Goal: Information Seeking & Learning: Learn about a topic

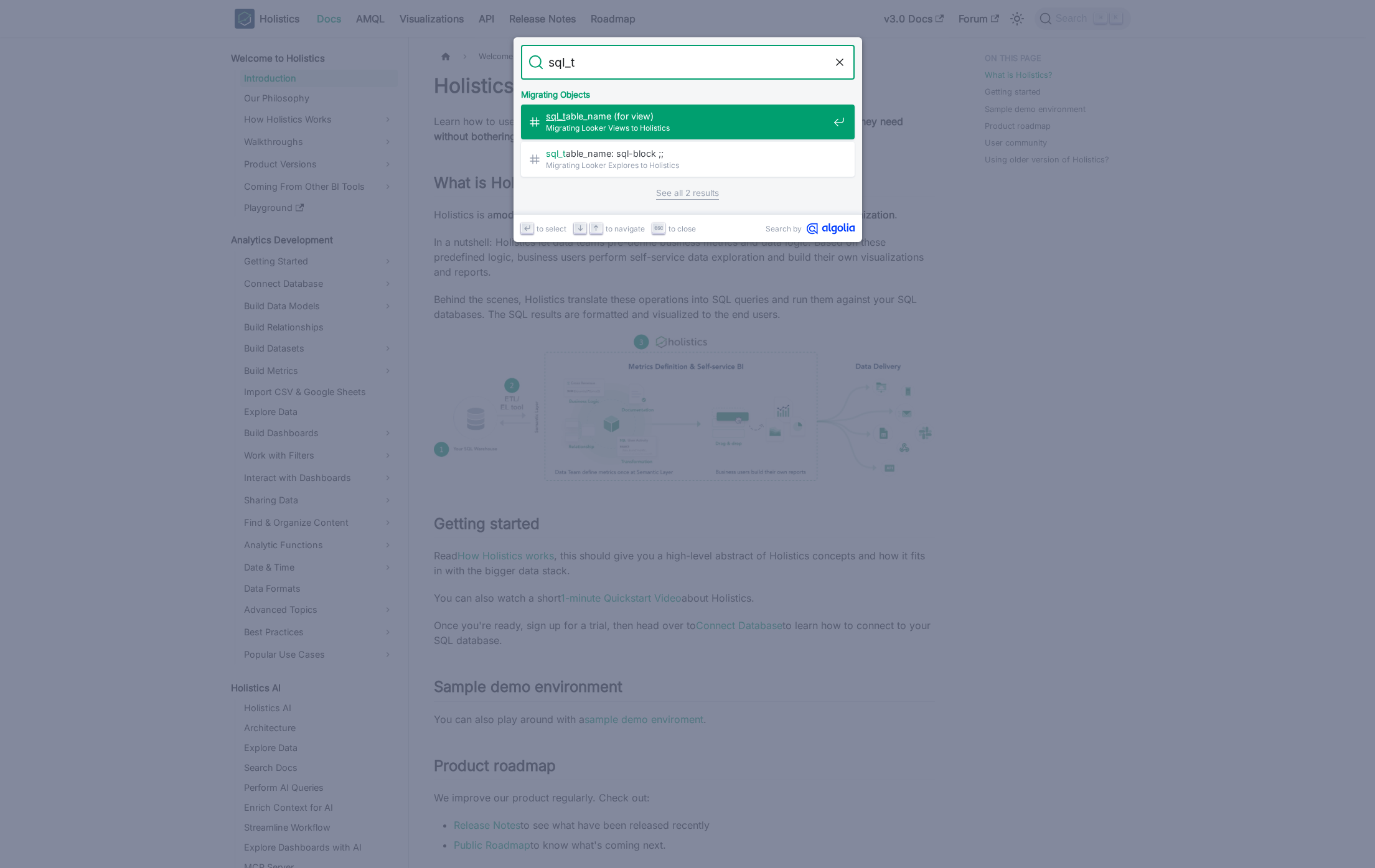
type input "sql_"
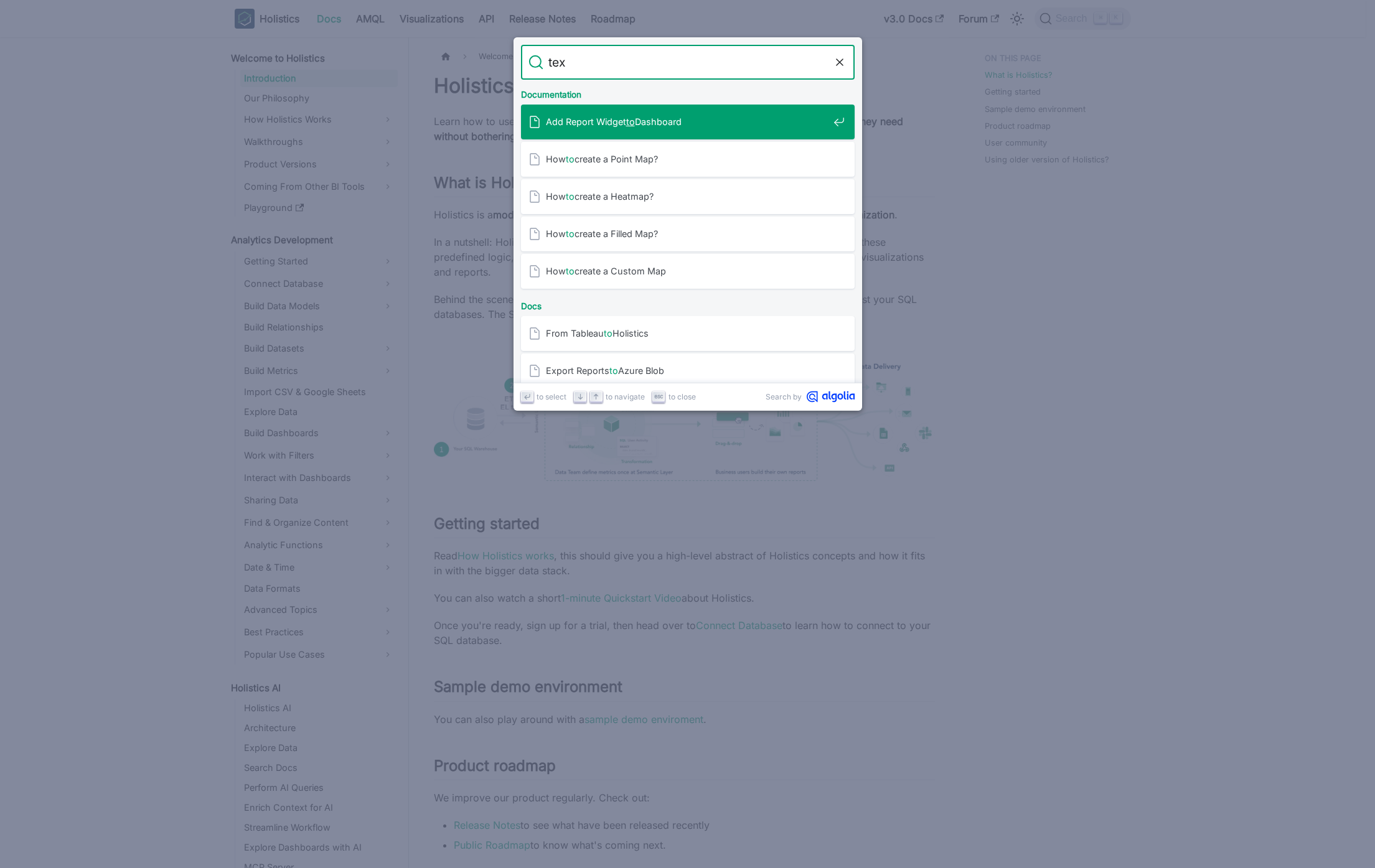
type input "text"
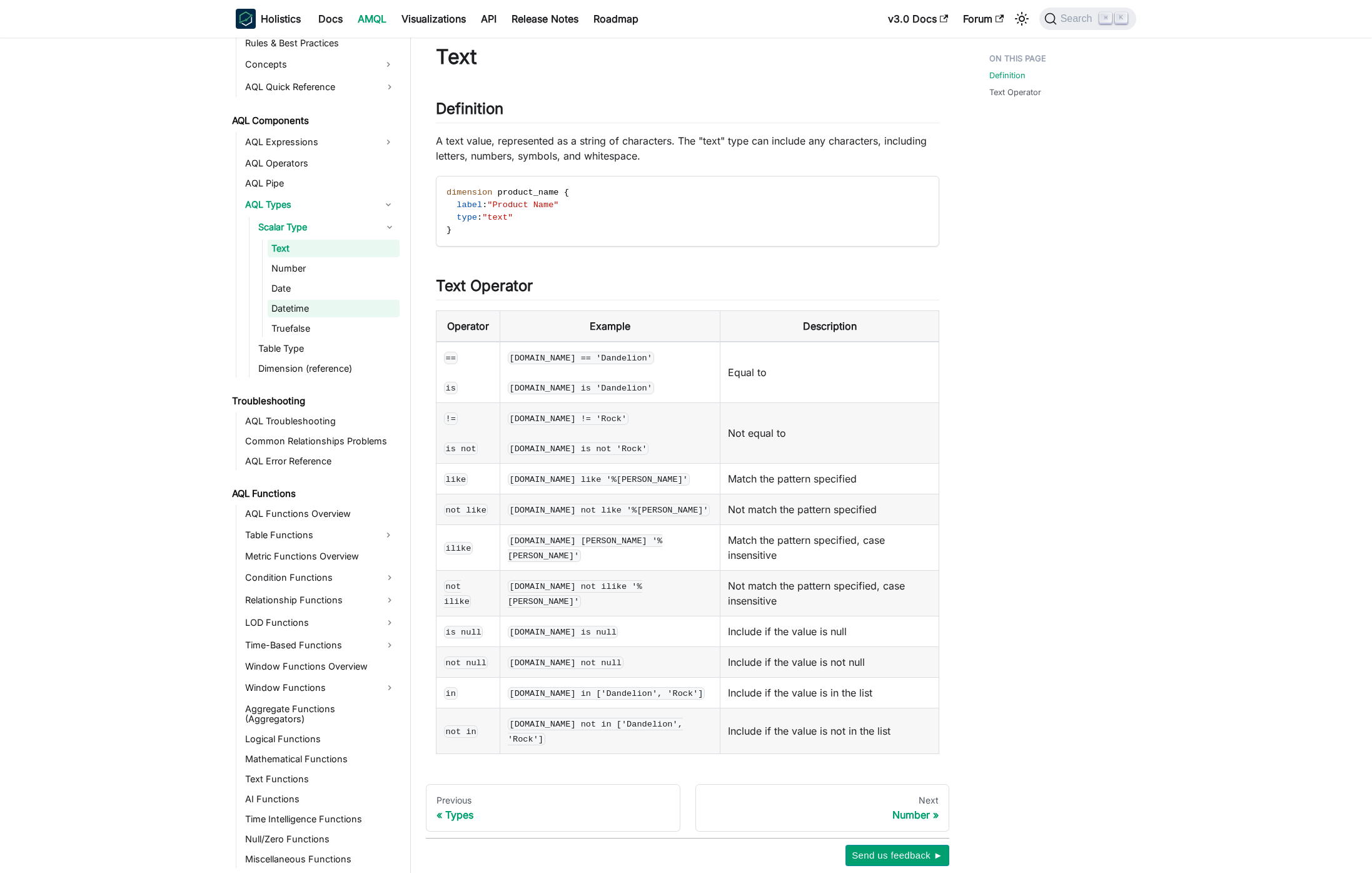
scroll to position [31, 0]
click at [300, 864] on link "Miscellaneous Functions" at bounding box center [320, 859] width 158 height 18
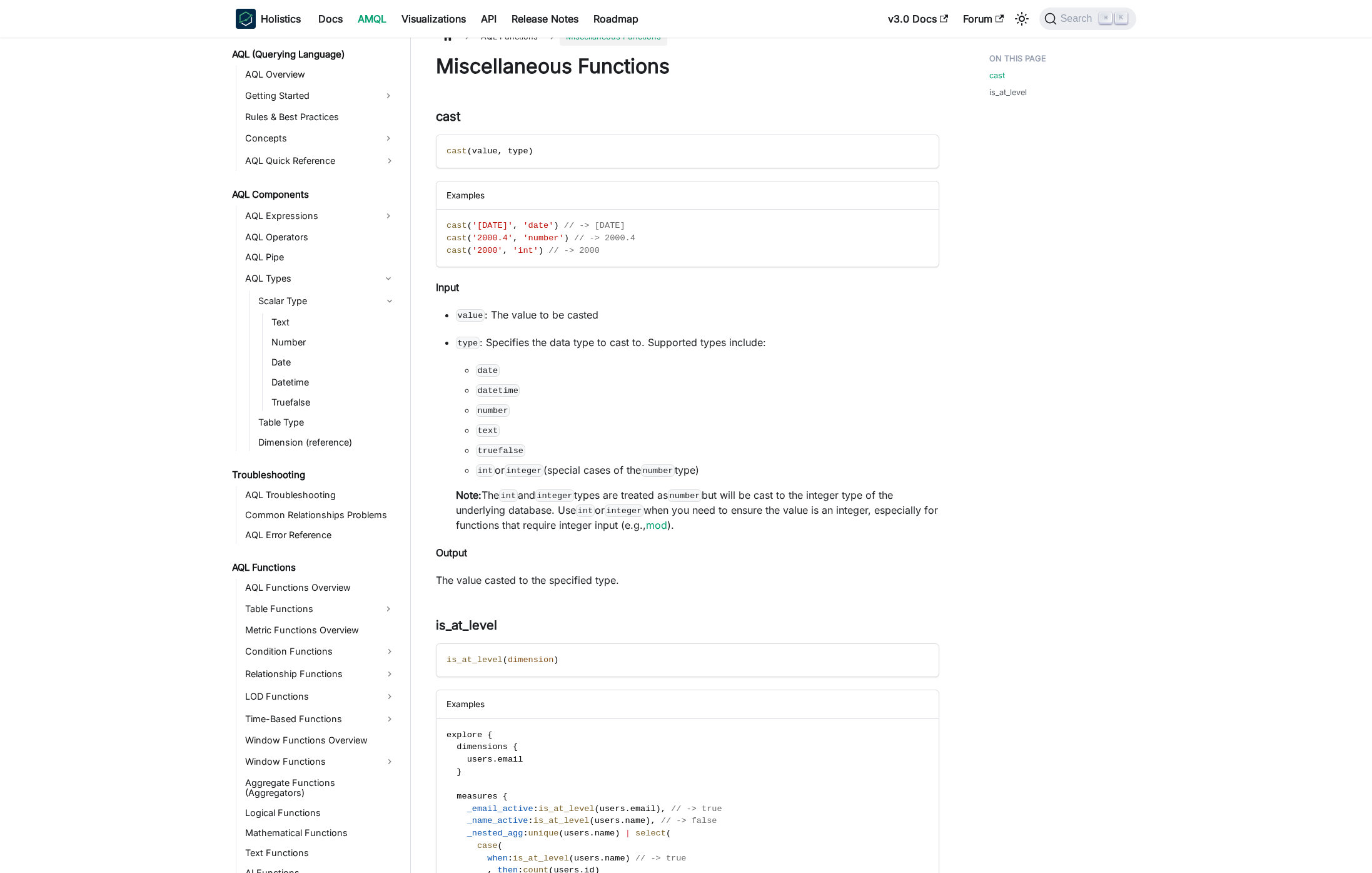
scroll to position [545, 0]
click at [298, 165] on link "AQL Quick Reference" at bounding box center [320, 163] width 158 height 20
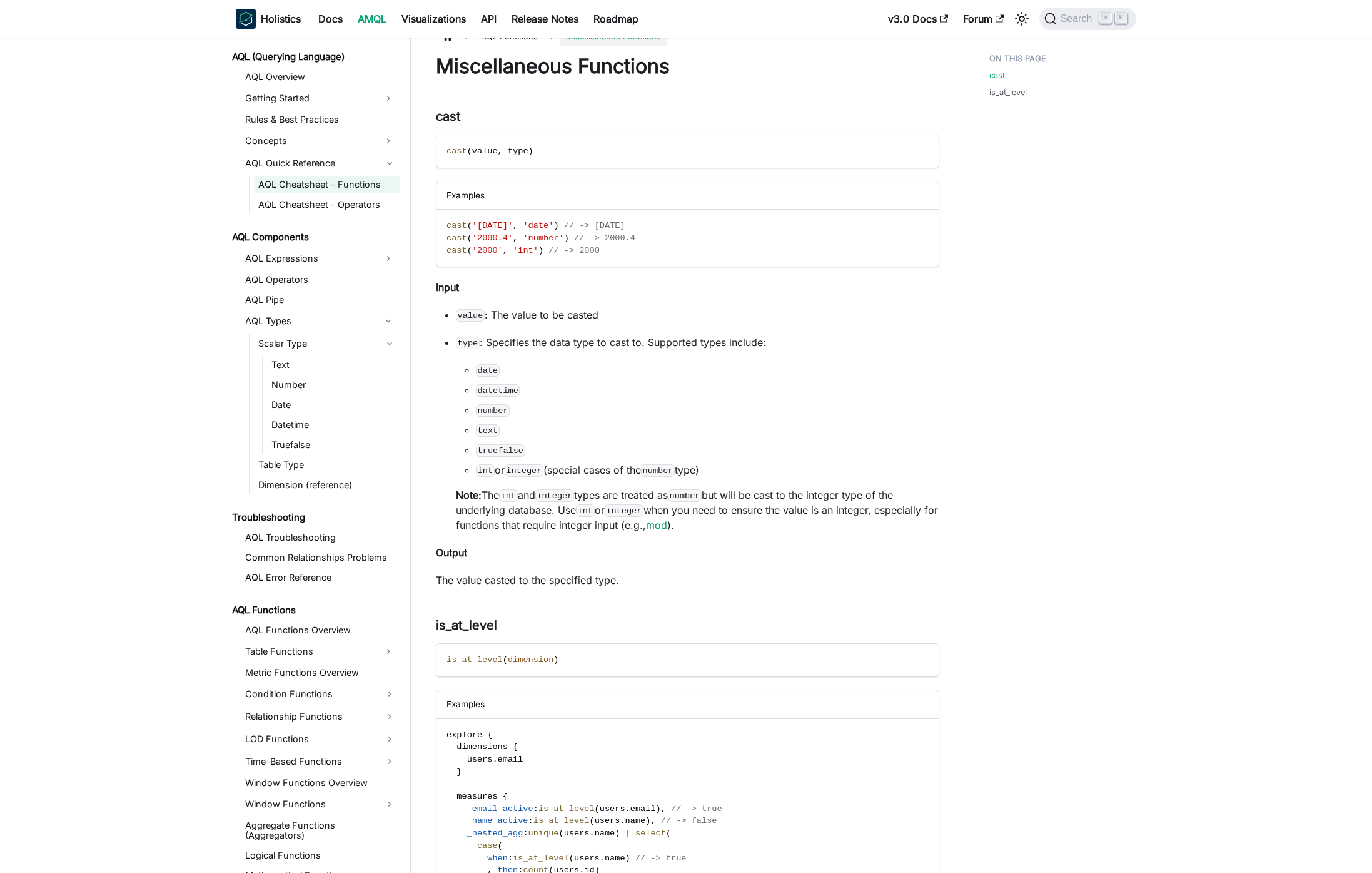
click at [289, 188] on link "AQL Cheatsheet - Functions" at bounding box center [327, 185] width 145 height 18
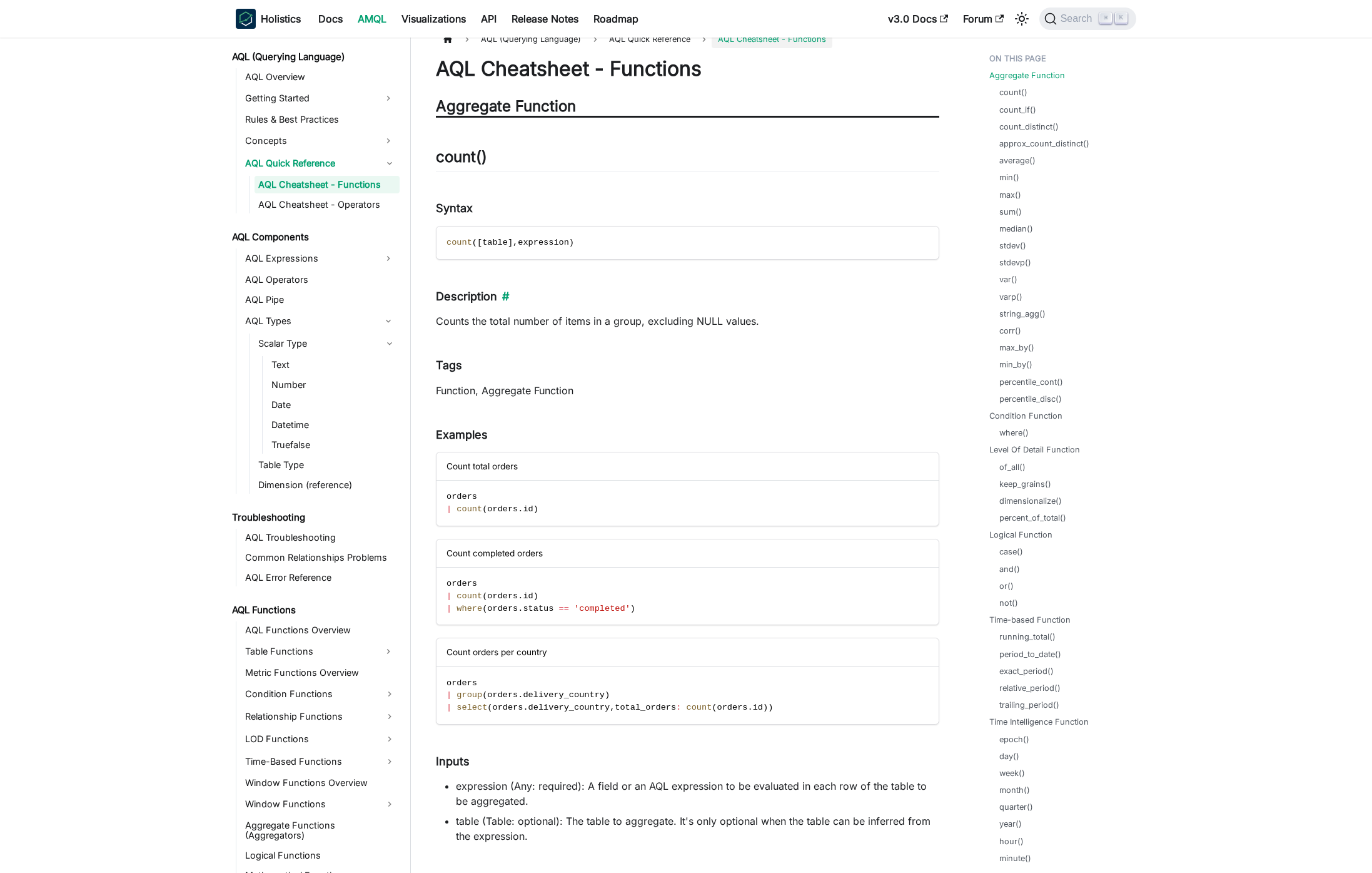
click at [803, 289] on h4 "Description ​" at bounding box center [687, 296] width 504 height 14
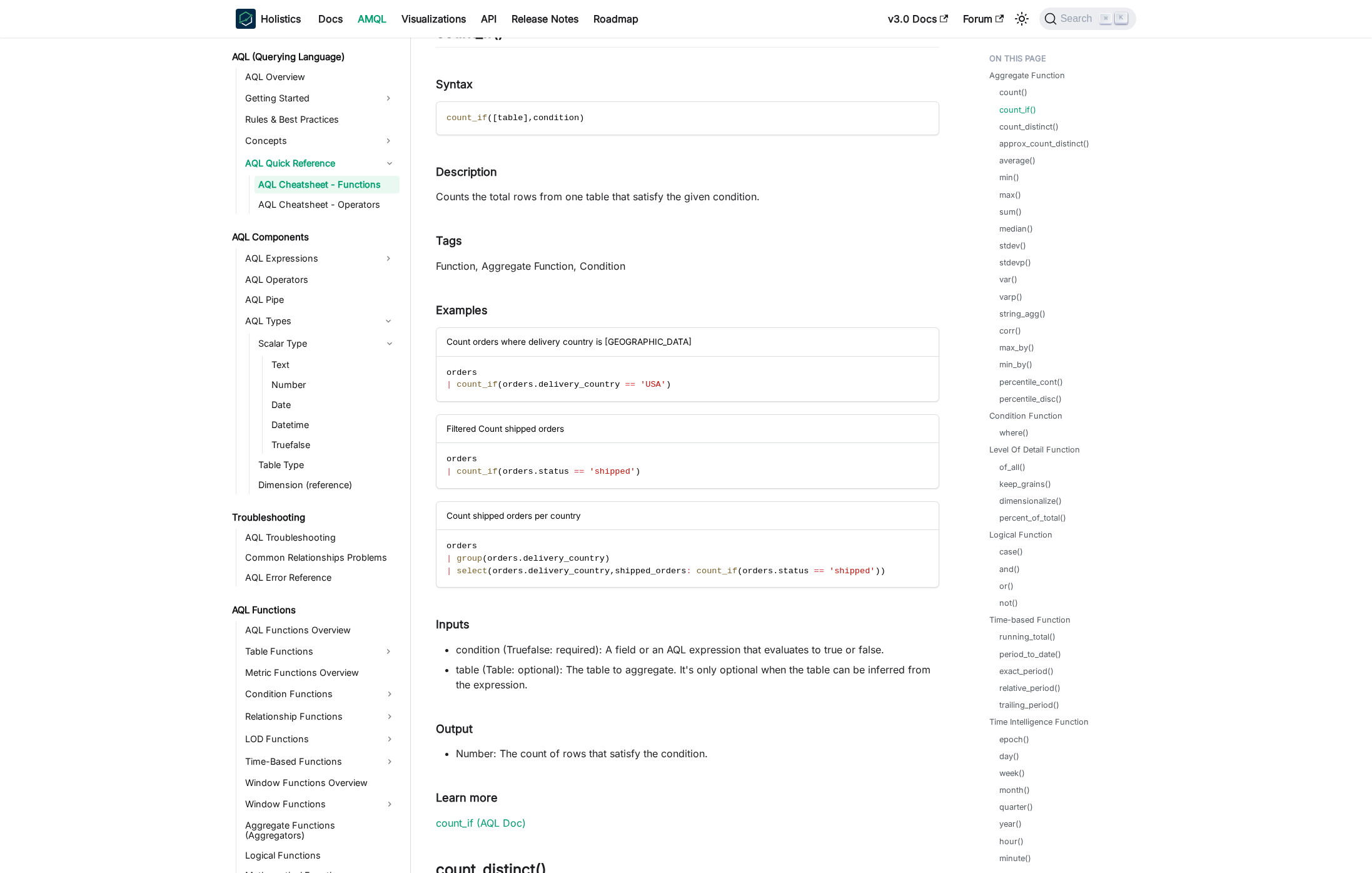
scroll to position [1012, 0]
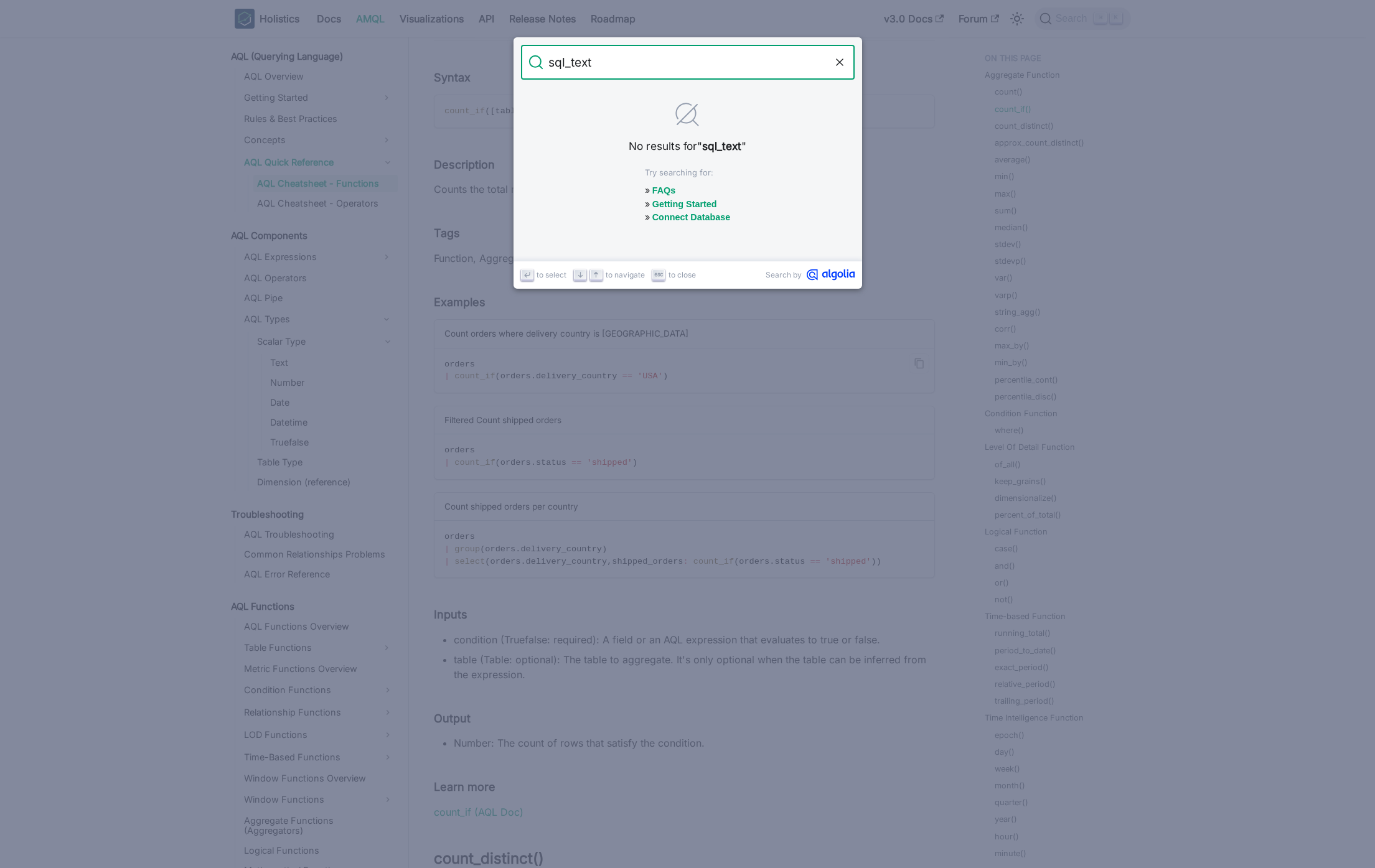
type input "sql_text"
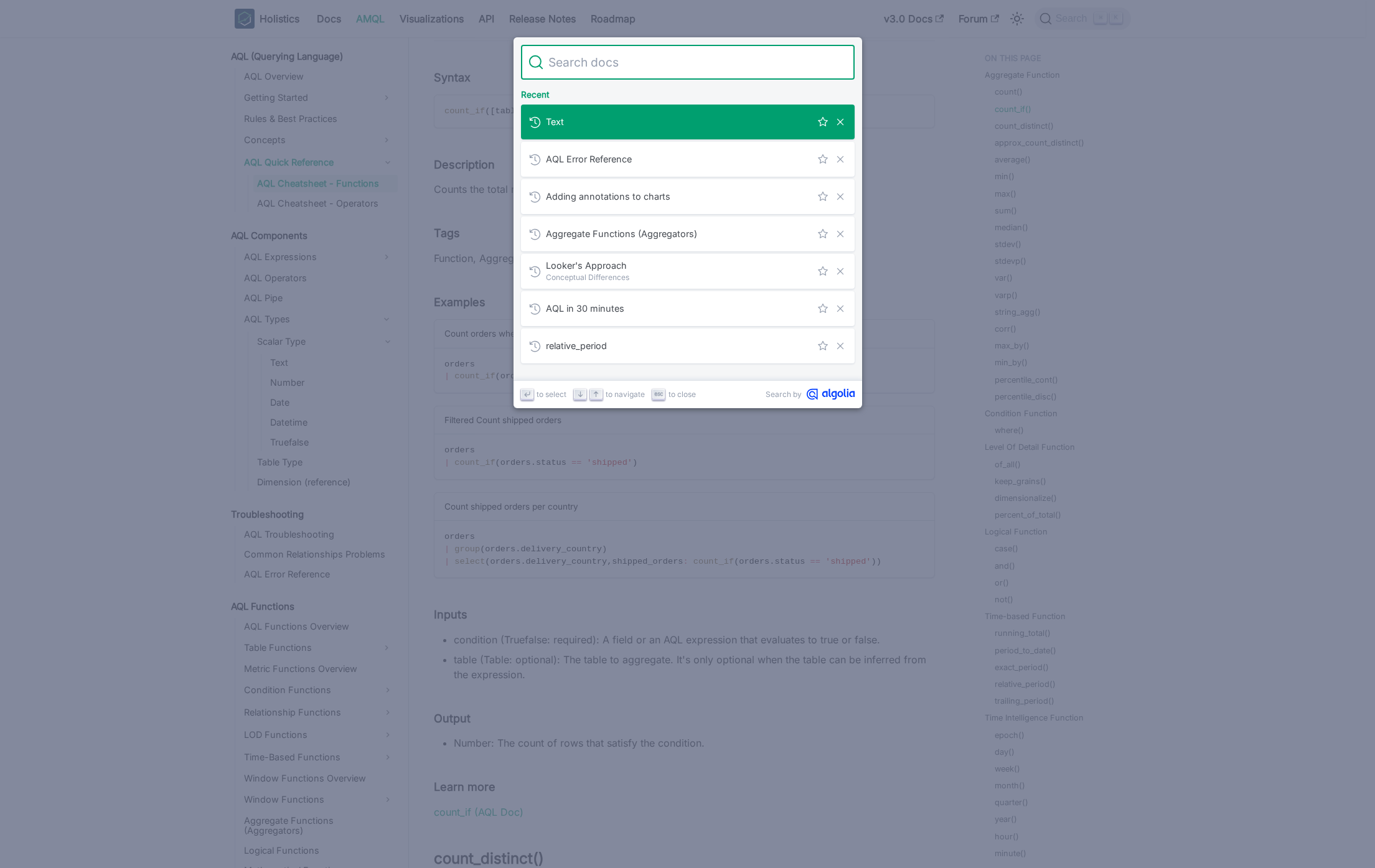
type input "a"
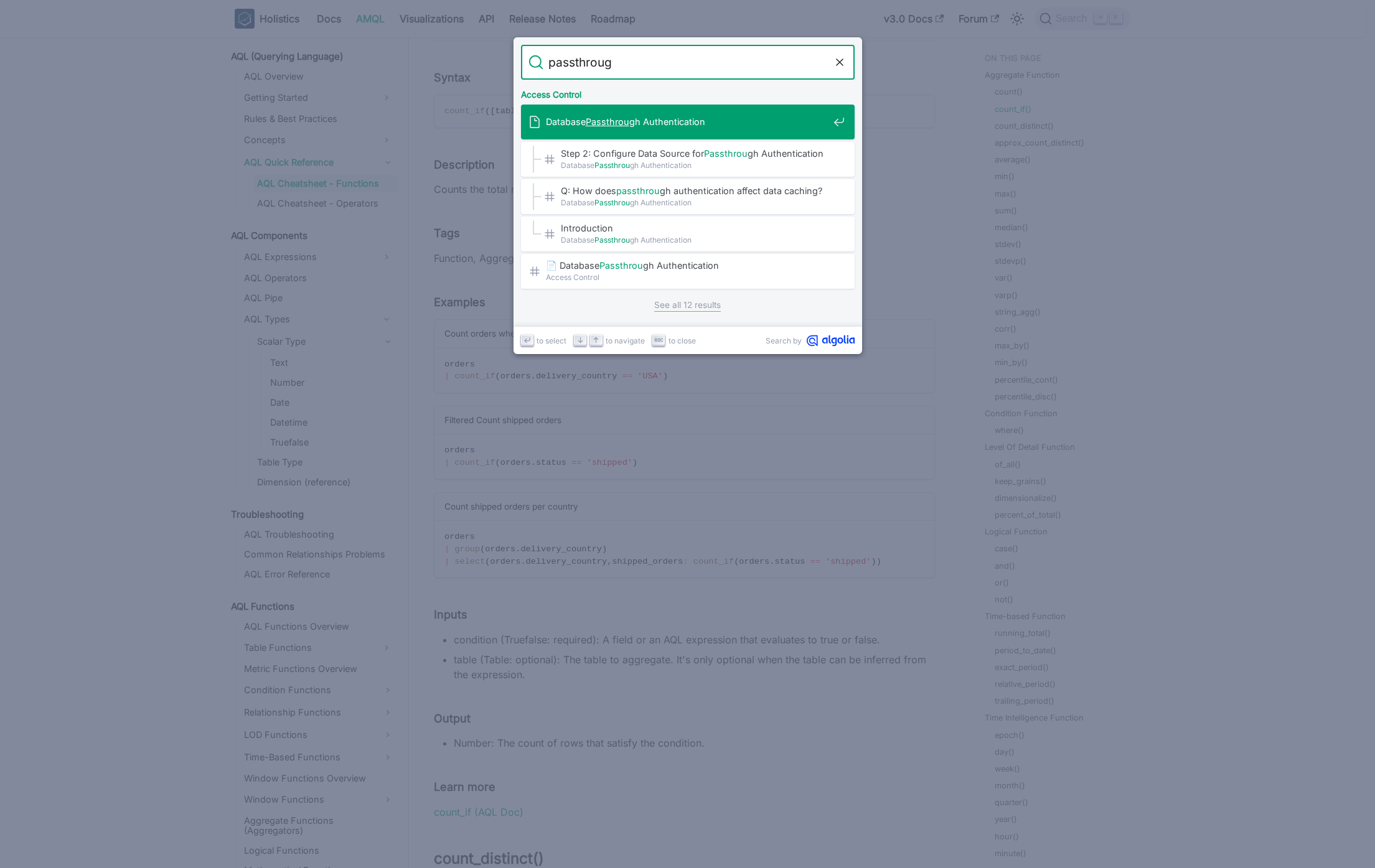
type input "passthrough"
